Goal: Task Accomplishment & Management: Manage account settings

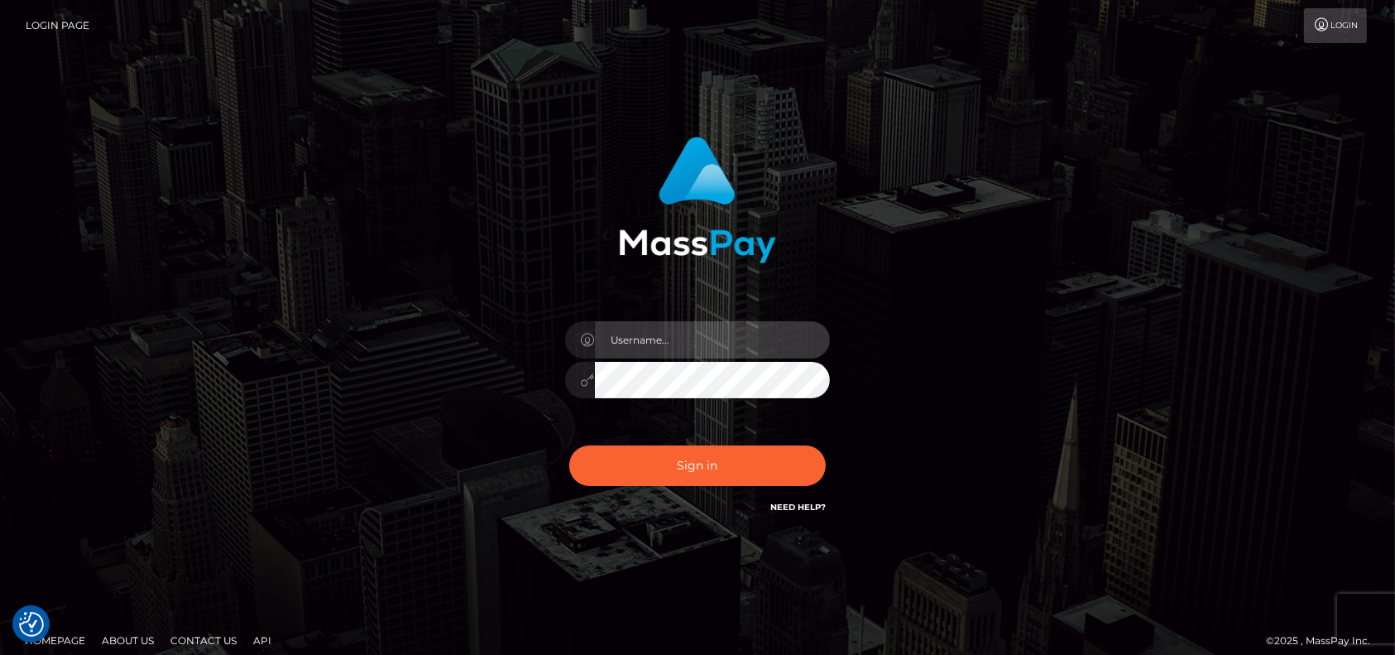
type input "petros.[PERSON_NAME]"
click at [0, 316] on div "petros.[PERSON_NAME]" at bounding box center [697, 335] width 1395 height 670
click at [675, 489] on div "Sign in Need Help?" at bounding box center [698, 472] width 290 height 74
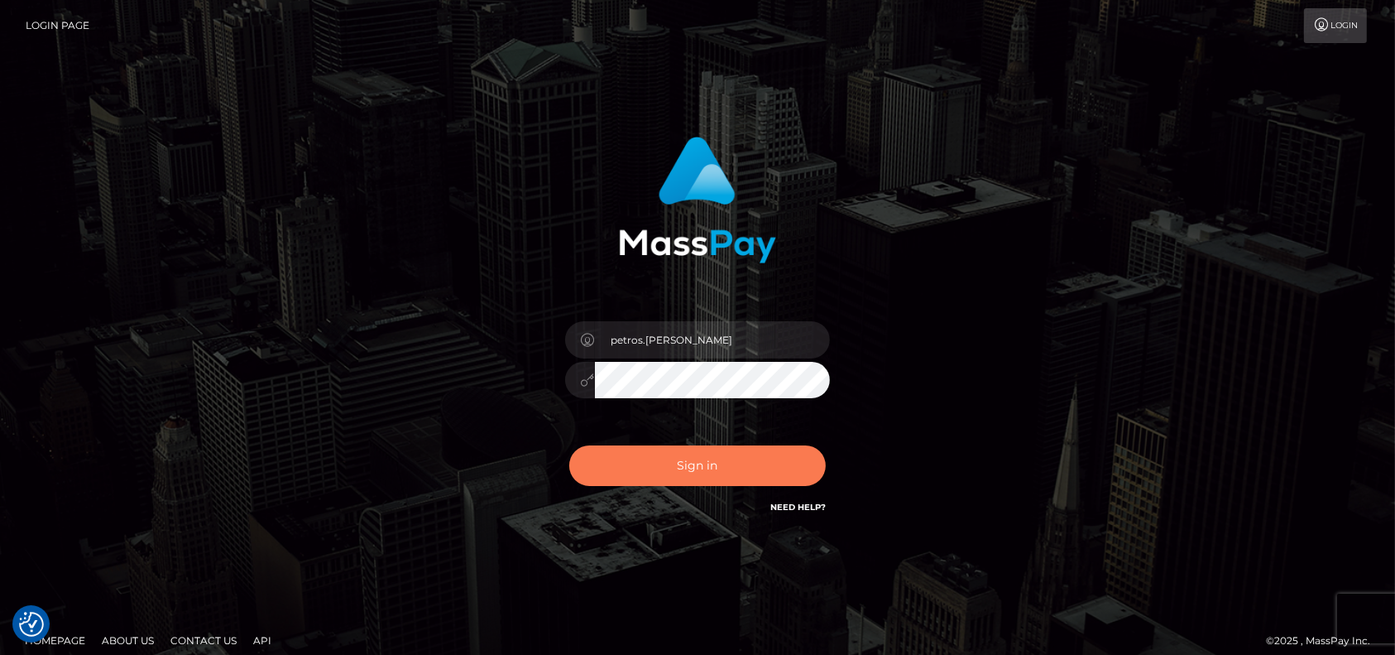
click at [679, 477] on button "Sign in" at bounding box center [697, 465] width 257 height 41
type input "petros.[PERSON_NAME]"
click at [631, 469] on button "Sign in" at bounding box center [697, 465] width 257 height 41
